Goal: Consume media (video, audio)

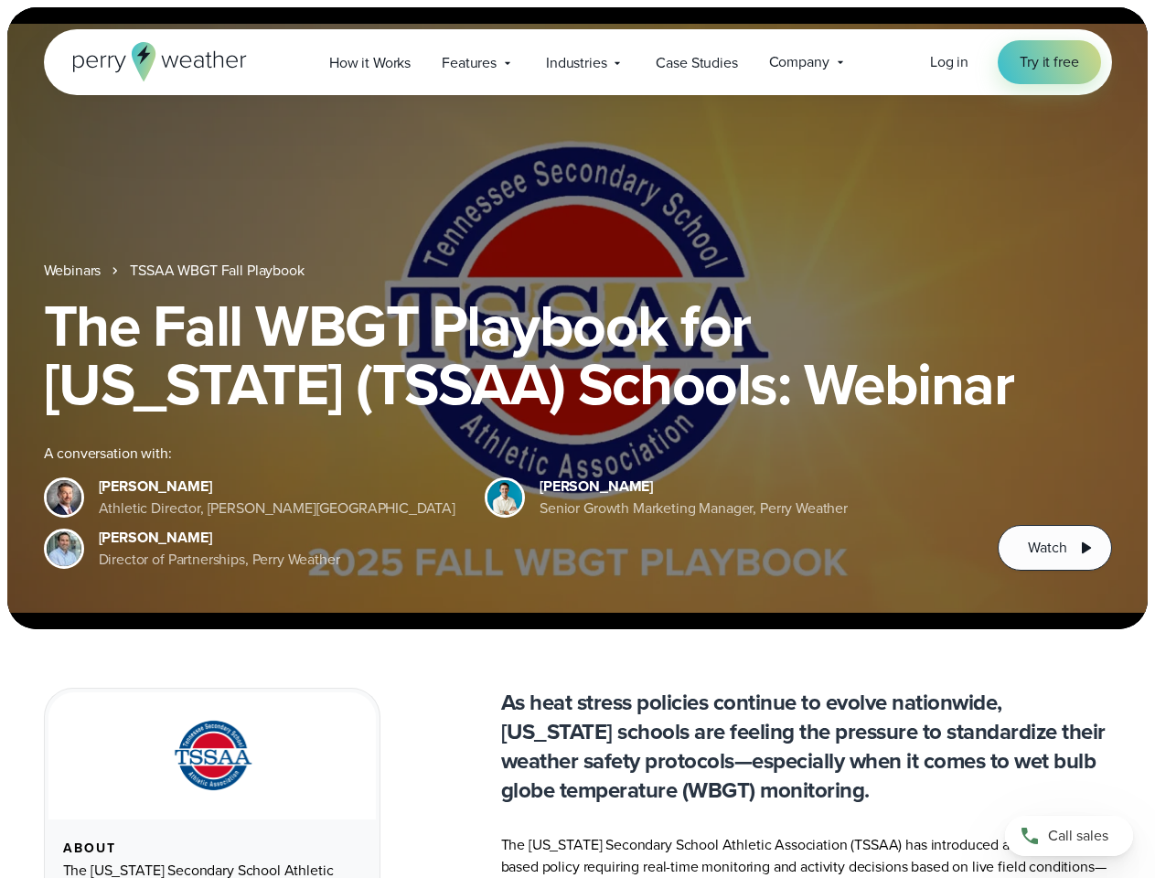
click at [577, 439] on div "The Fall WBGT Playbook for [US_STATE] (TSSAA) Schools: Webinar A conversation w…" at bounding box center [578, 433] width 1068 height 274
click at [577, 62] on span "Industries" at bounding box center [576, 63] width 60 height 22
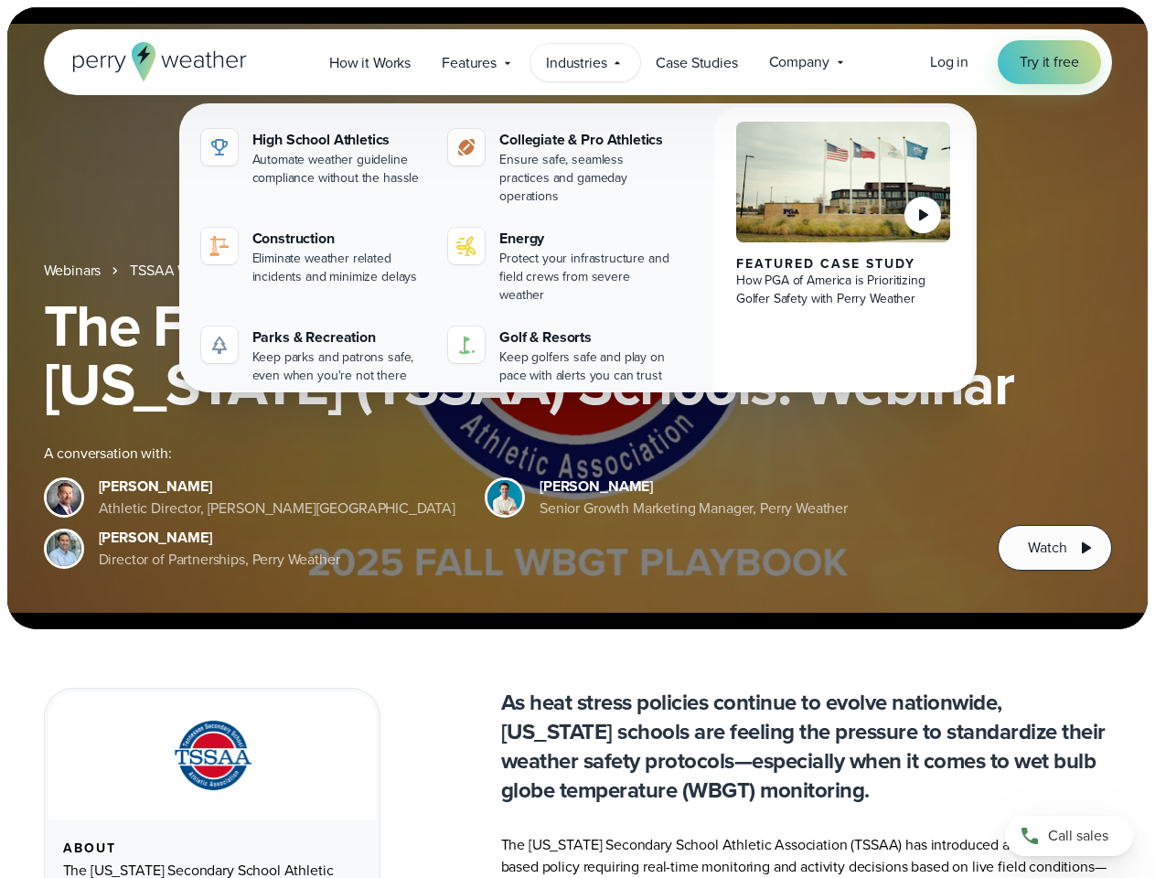
click at [577, 318] on h1 "The Fall WBGT Playbook for [US_STATE] (TSSAA) Schools: Webinar" at bounding box center [578, 354] width 1068 height 117
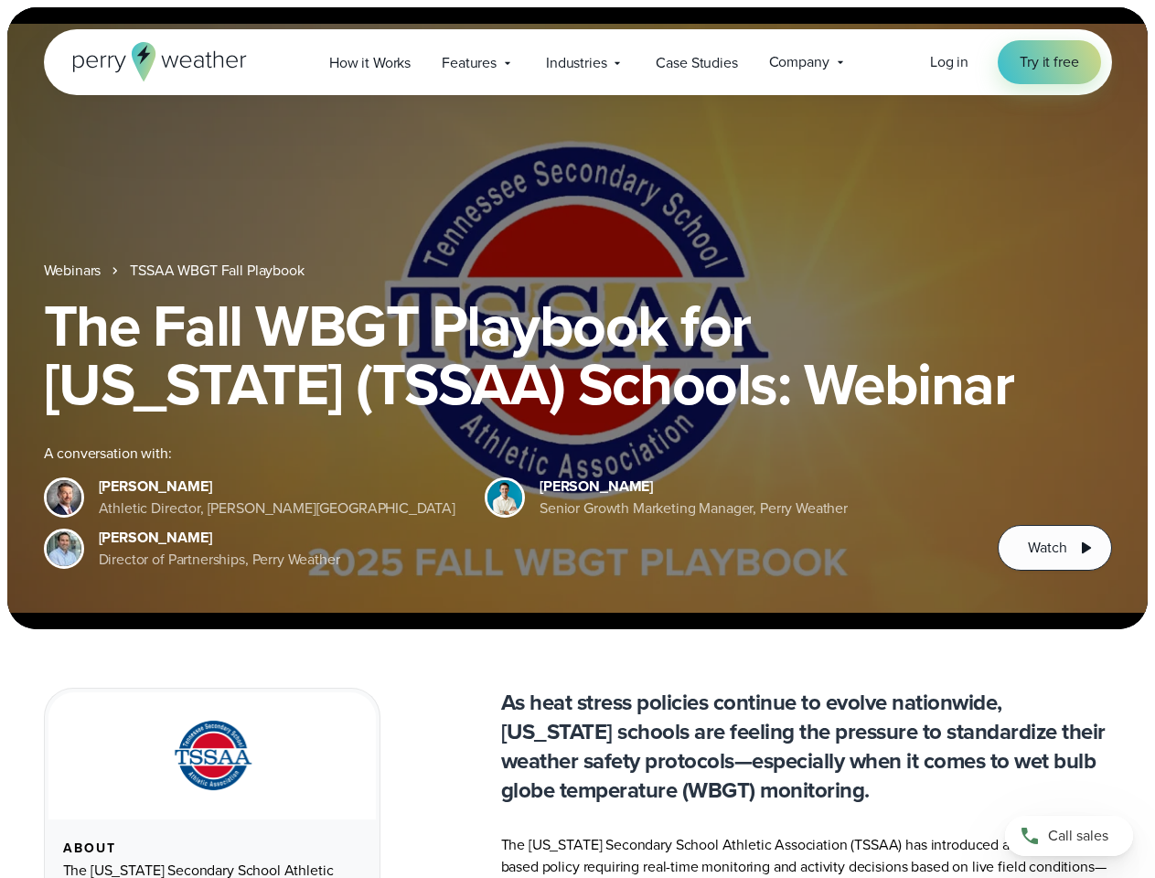
click at [219, 271] on link "TSSAA WBGT Fall Playbook" at bounding box center [217, 271] width 174 height 22
click at [1055, 548] on span "Watch" at bounding box center [1047, 548] width 38 height 22
